Goal: Navigation & Orientation: Find specific page/section

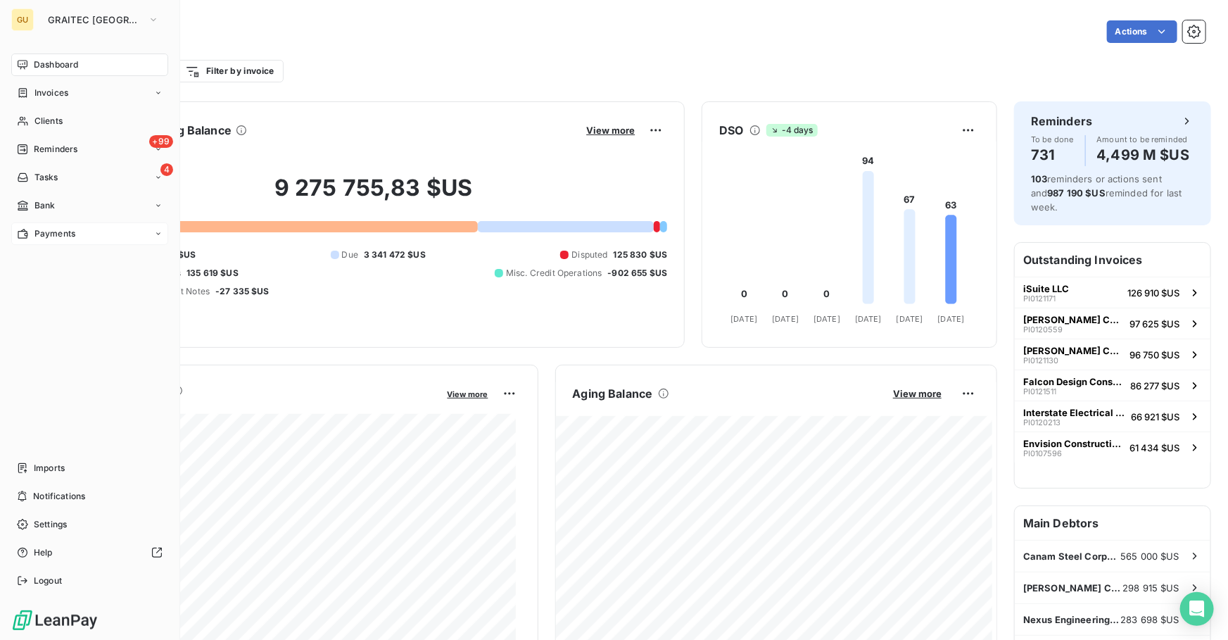
click at [56, 224] on div "Payments" at bounding box center [89, 233] width 157 height 23
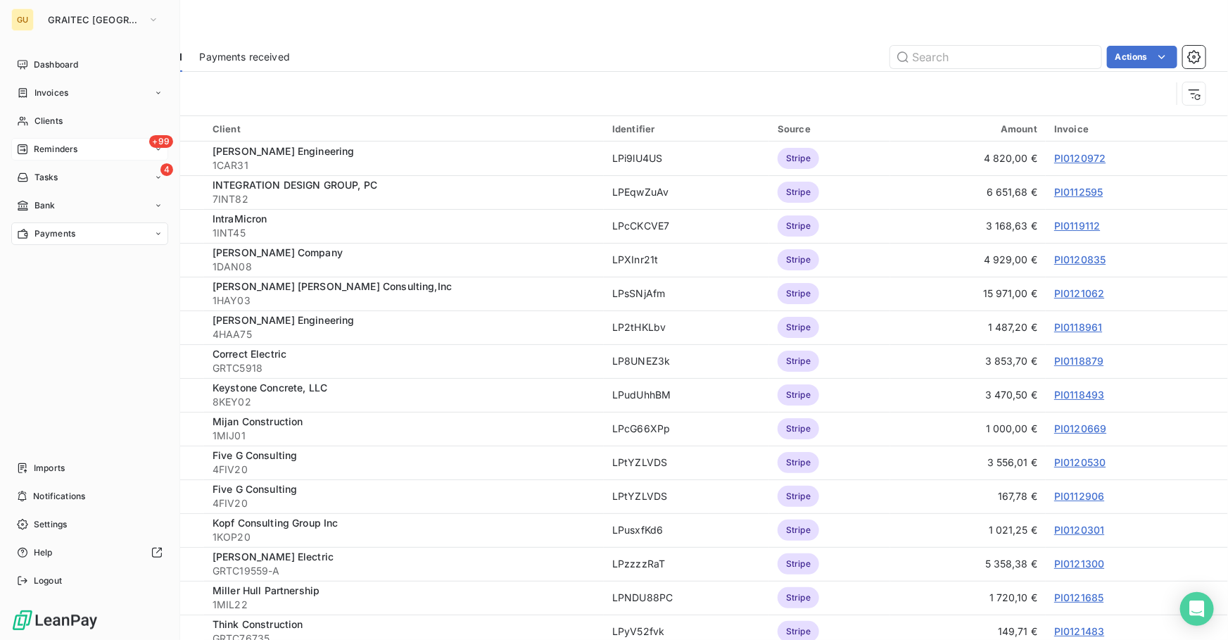
click at [49, 146] on span "Reminders" at bounding box center [56, 149] width 44 height 13
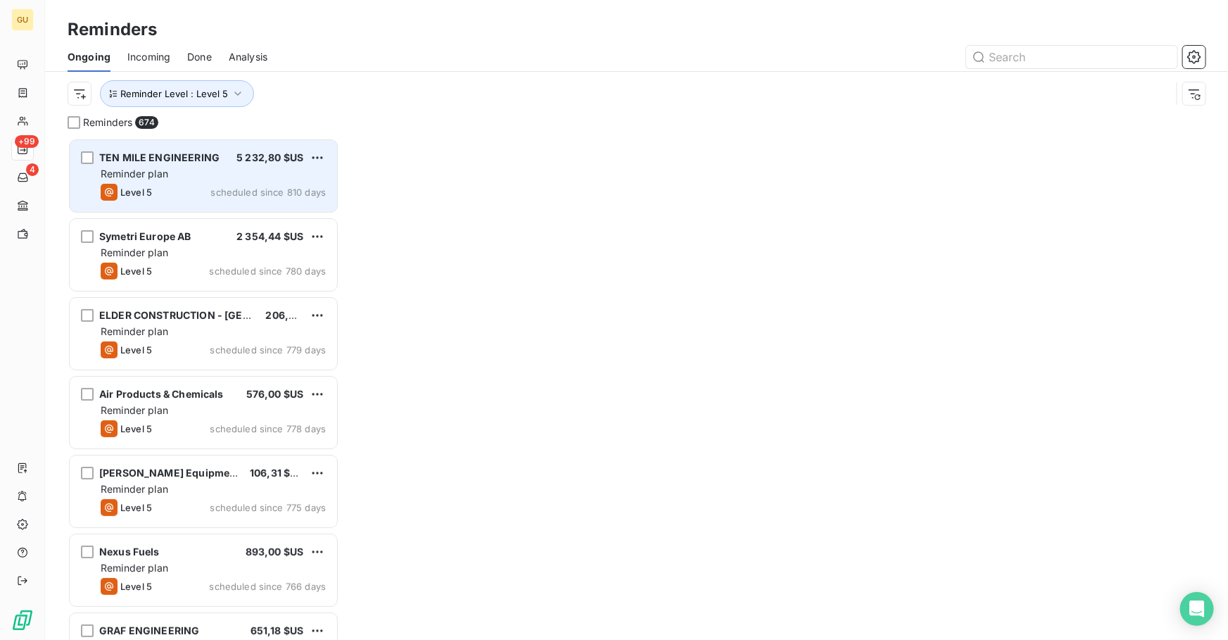
scroll to position [492, 262]
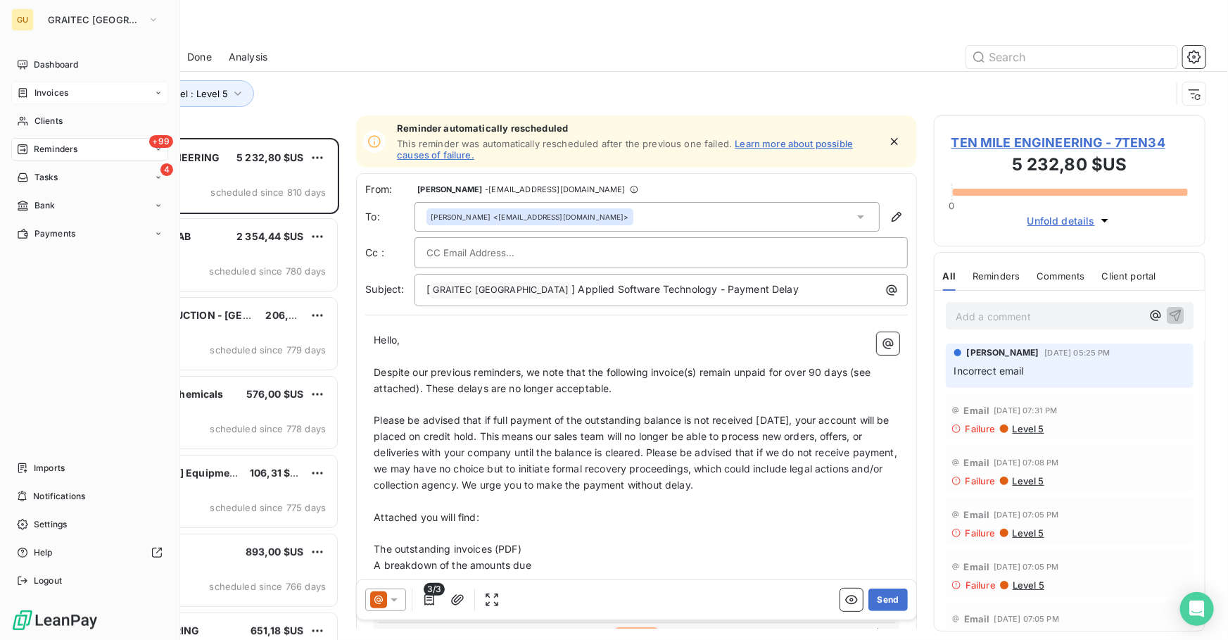
click at [50, 82] on div "Invoices" at bounding box center [89, 93] width 157 height 23
click at [53, 77] on nav "Dashboard Invoices Invoices Credit notes Miscellaneous transactions Clients +99…" at bounding box center [89, 191] width 157 height 276
click at [63, 67] on span "Dashboard" at bounding box center [56, 64] width 44 height 13
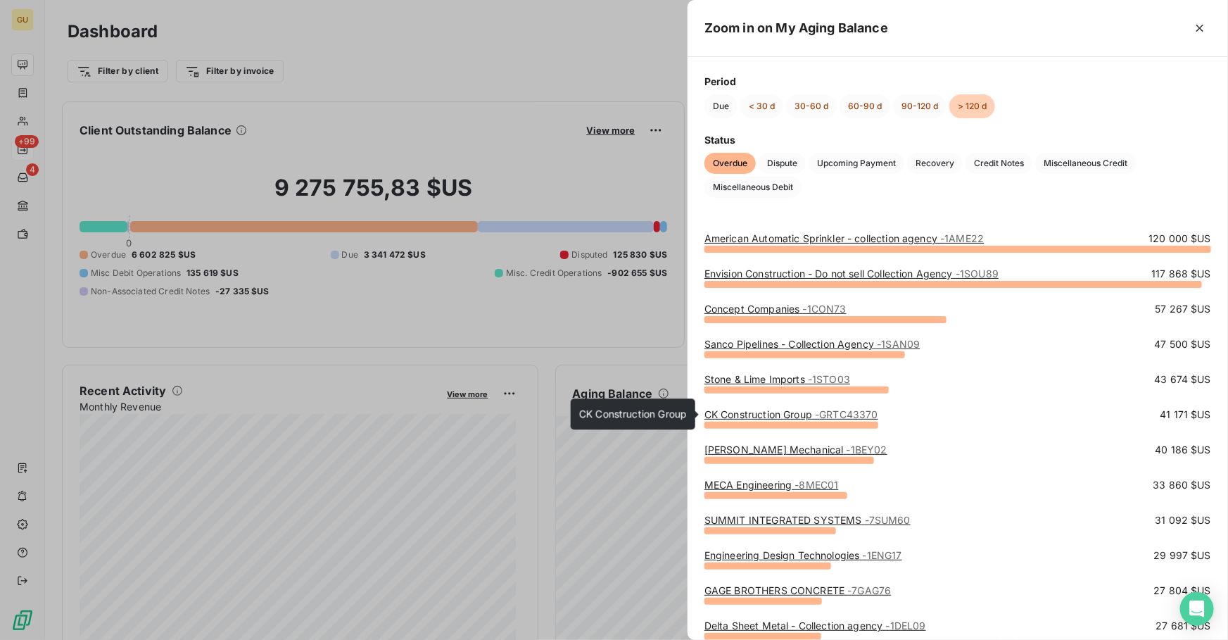
click at [814, 414] on link "CK Construction Group - GRTC43370" at bounding box center [791, 414] width 174 height 12
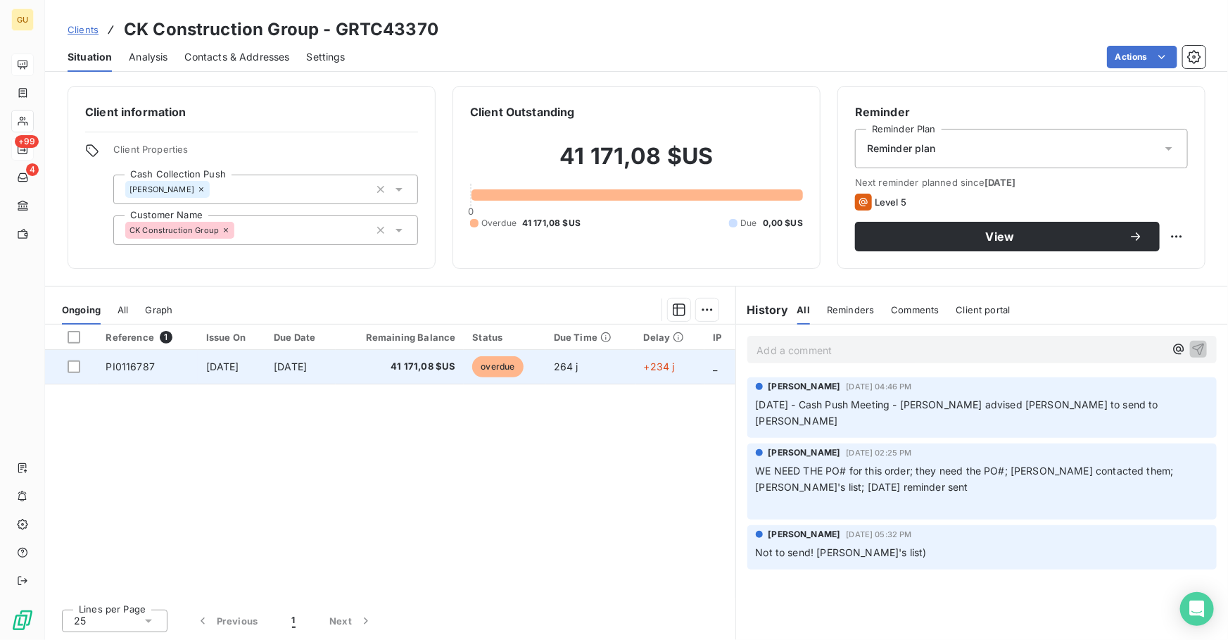
click at [307, 377] on td "[DATE]" at bounding box center [300, 367] width 70 height 34
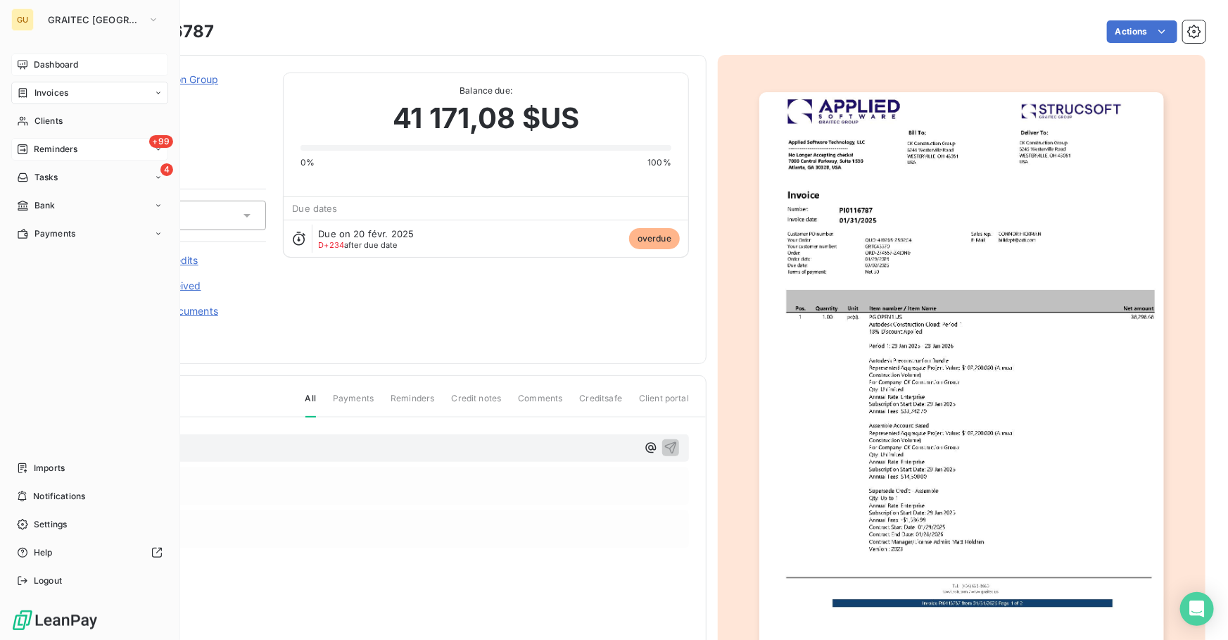
click at [75, 94] on div "Invoices" at bounding box center [89, 93] width 157 height 23
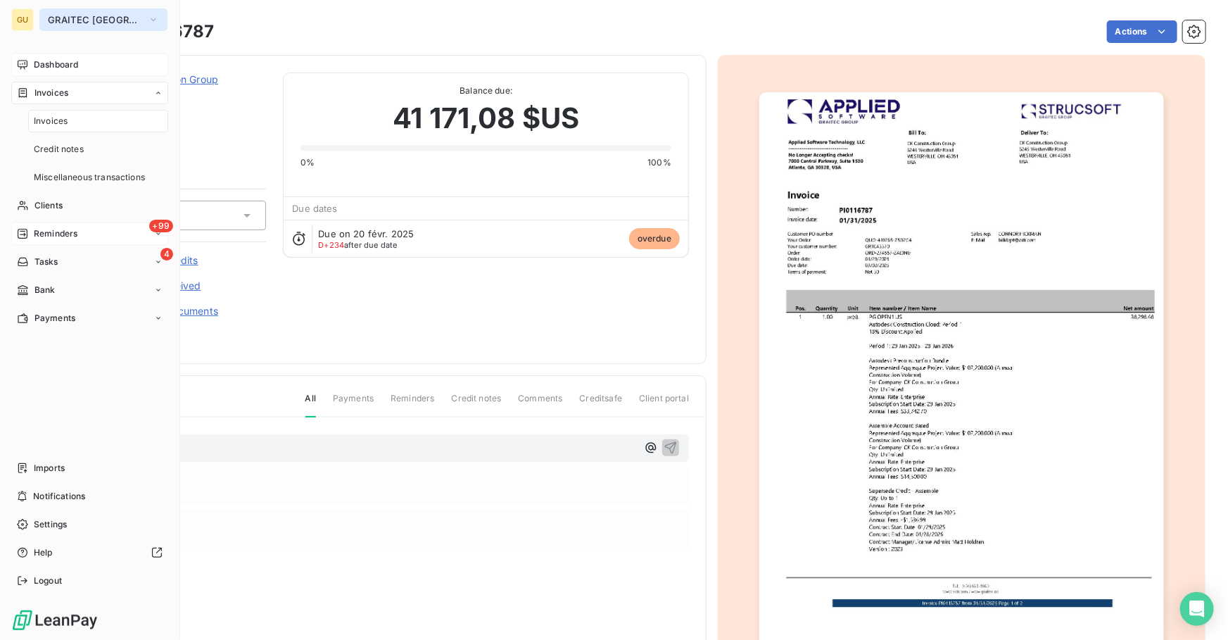
click at [88, 15] on span "GRAITEC [GEOGRAPHIC_DATA]" at bounding box center [95, 19] width 94 height 11
click at [68, 19] on span "GRAITEC [GEOGRAPHIC_DATA]" at bounding box center [95, 19] width 94 height 11
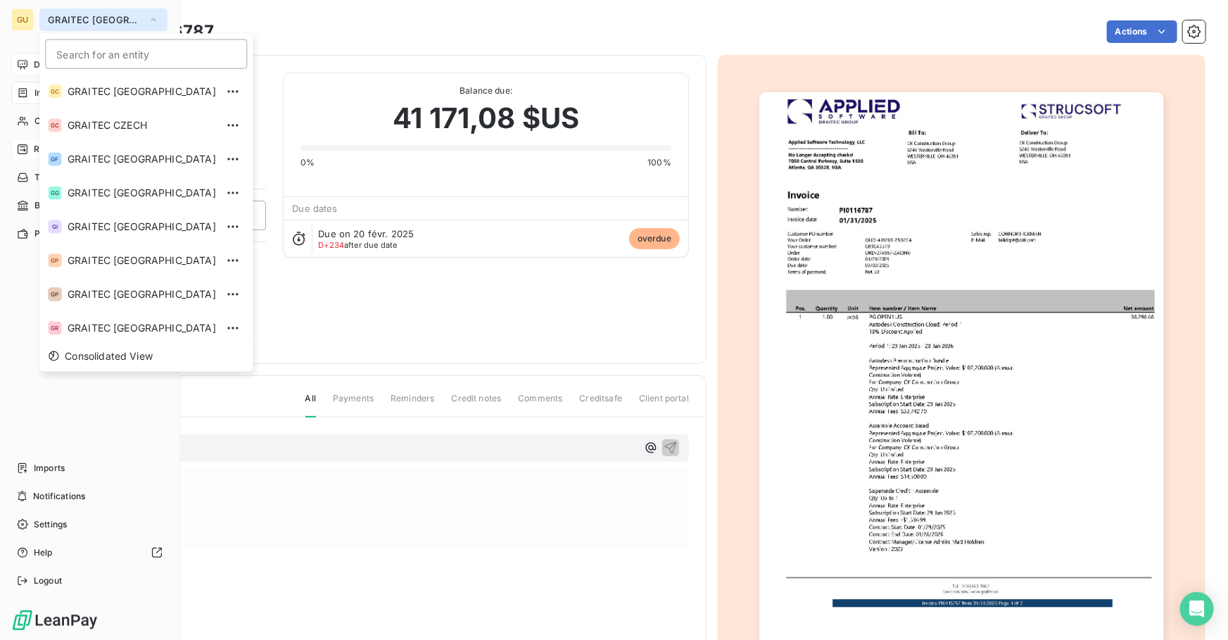
scroll to position [139, 0]
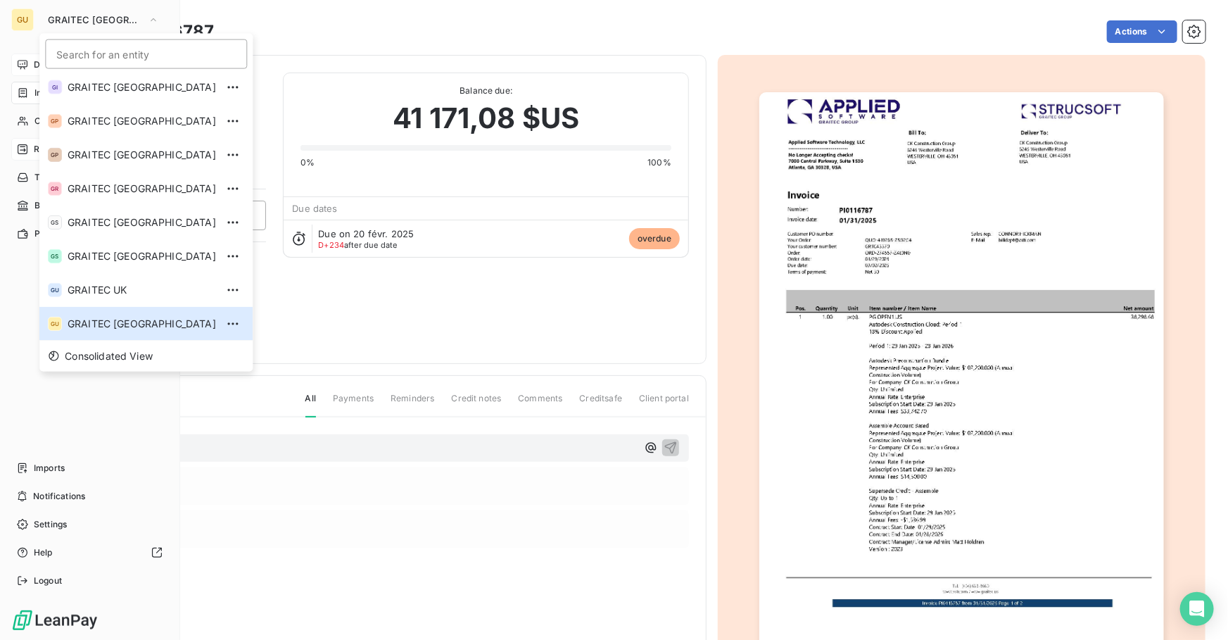
click at [20, 9] on div "GU" at bounding box center [22, 19] width 23 height 23
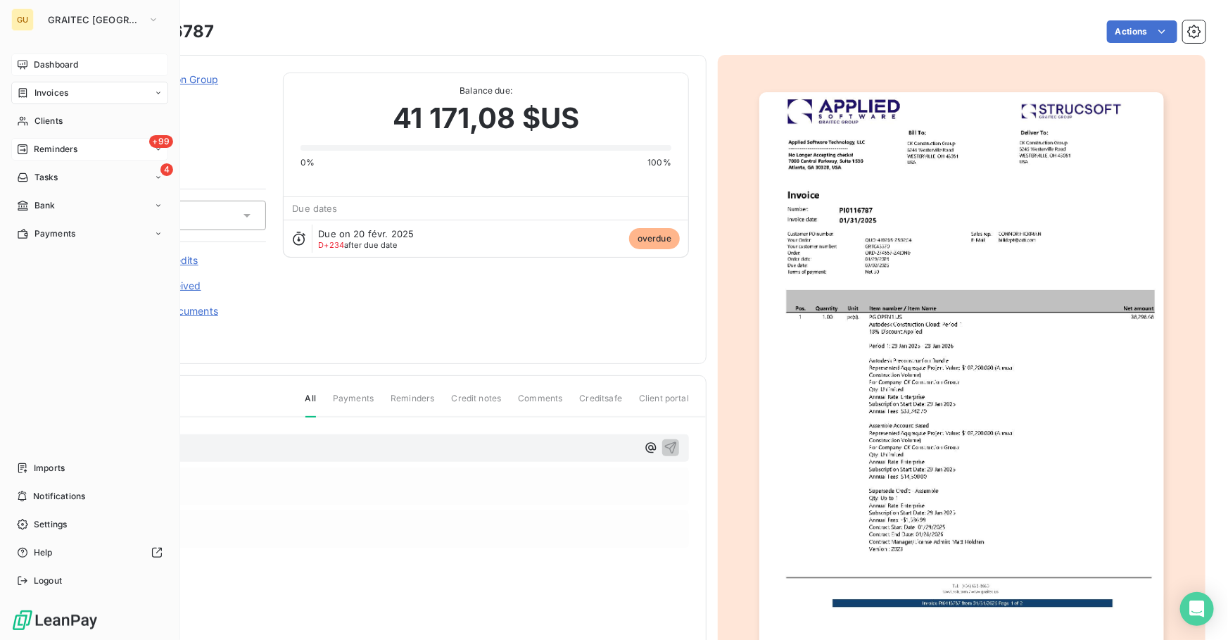
click at [63, 77] on nav "Dashboard Invoices Clients +99 Reminders 4 Tasks Bank Payments" at bounding box center [89, 148] width 157 height 191
click at [63, 66] on span "Dashboard" at bounding box center [56, 64] width 44 height 13
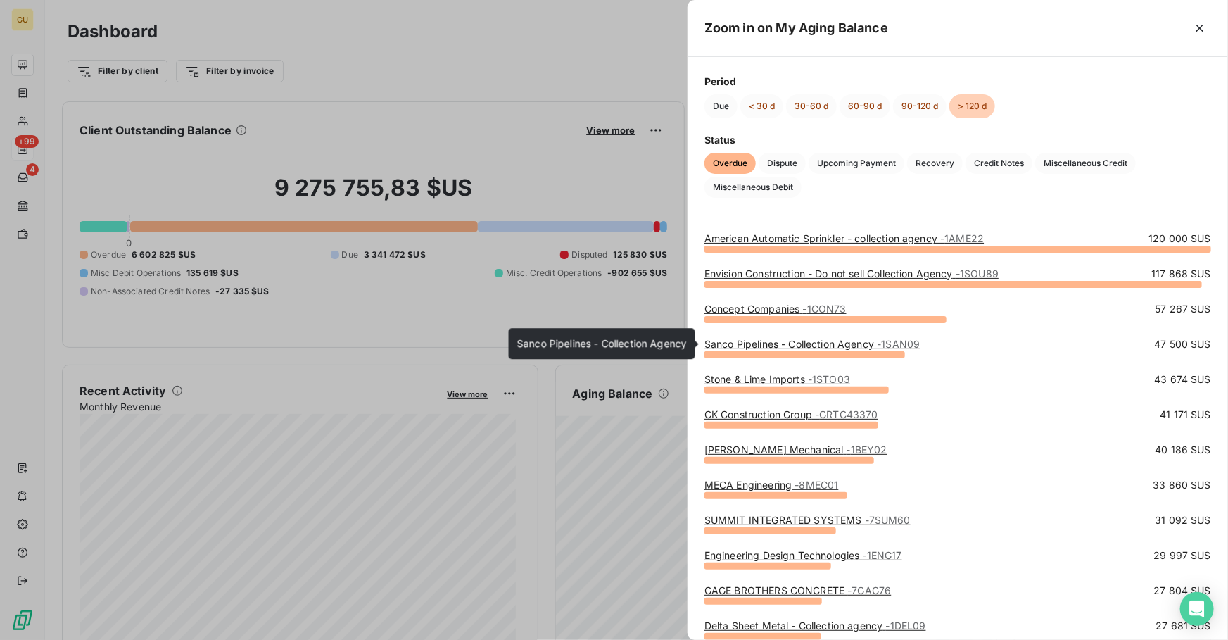
click at [782, 343] on link "Sanco Pipelines - Collection Agency - 1SAN09" at bounding box center [811, 344] width 215 height 12
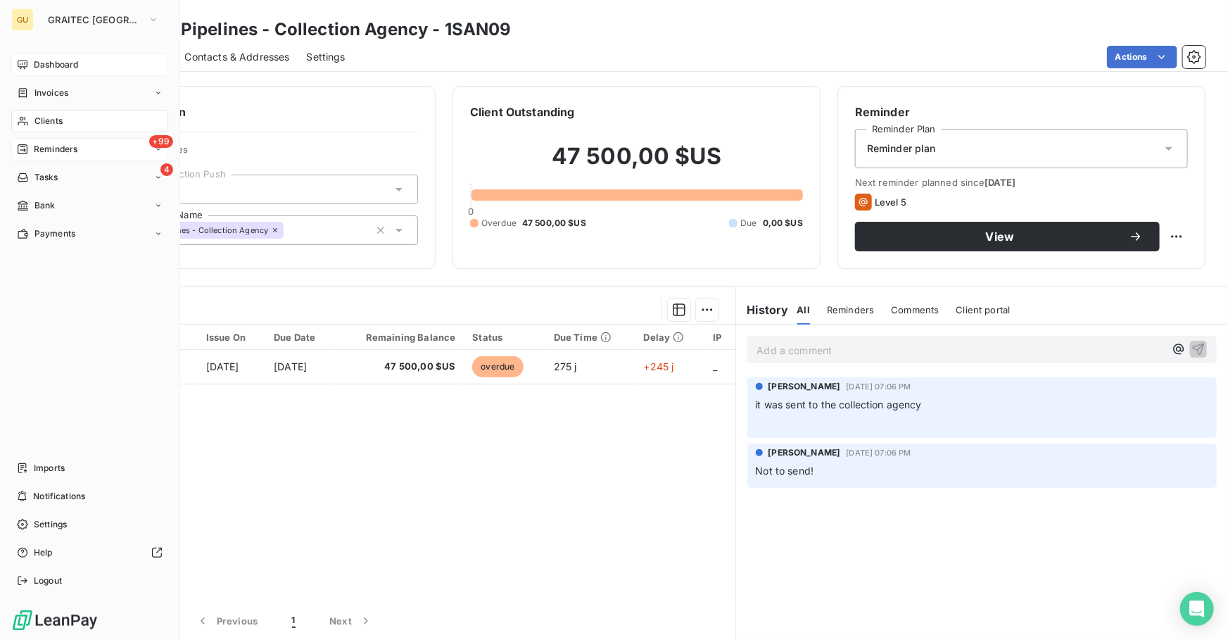
click at [34, 62] on span "Dashboard" at bounding box center [56, 64] width 44 height 13
